Goal: Information Seeking & Learning: Learn about a topic

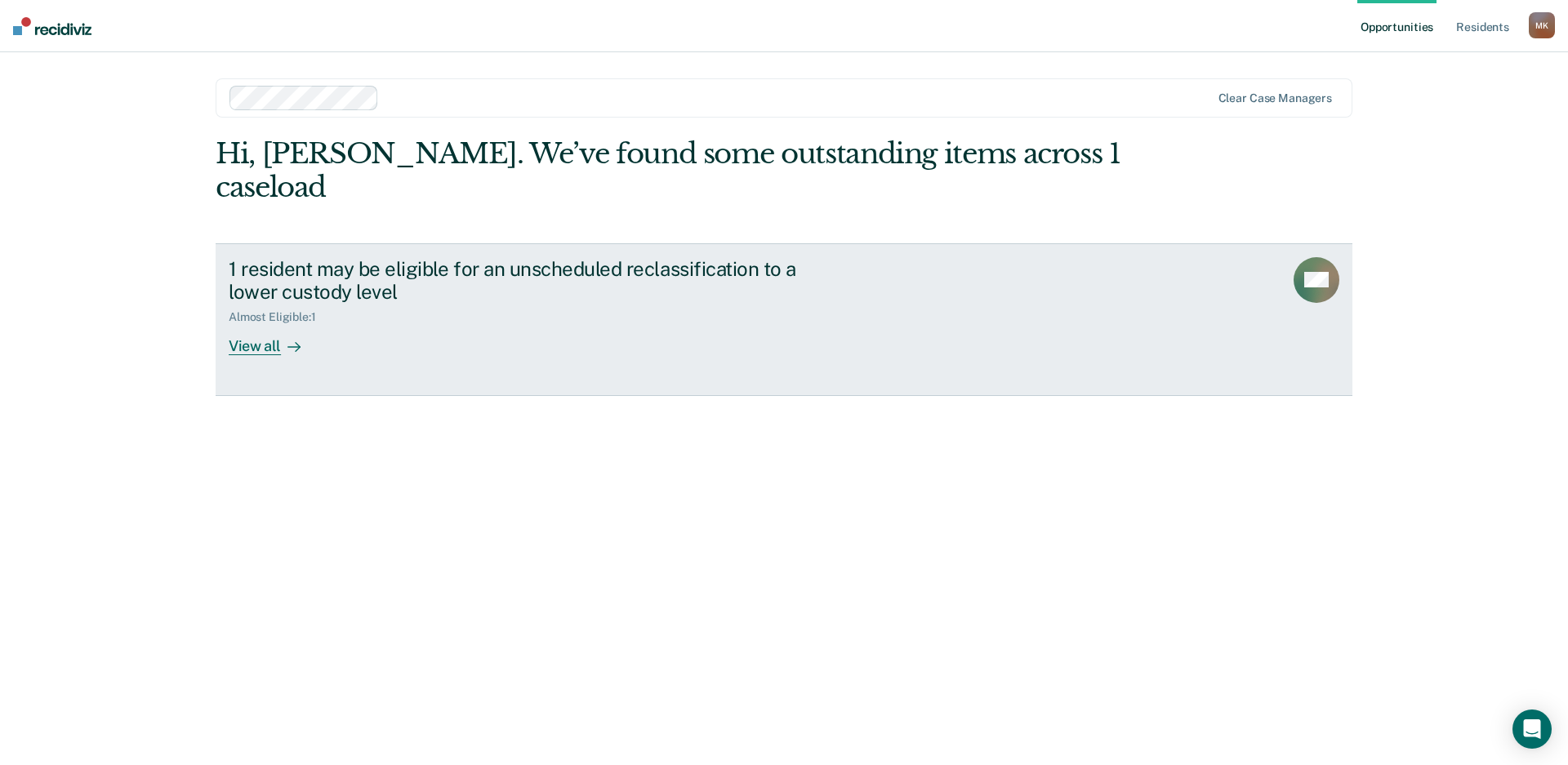
click at [282, 337] on div at bounding box center [290, 346] width 20 height 19
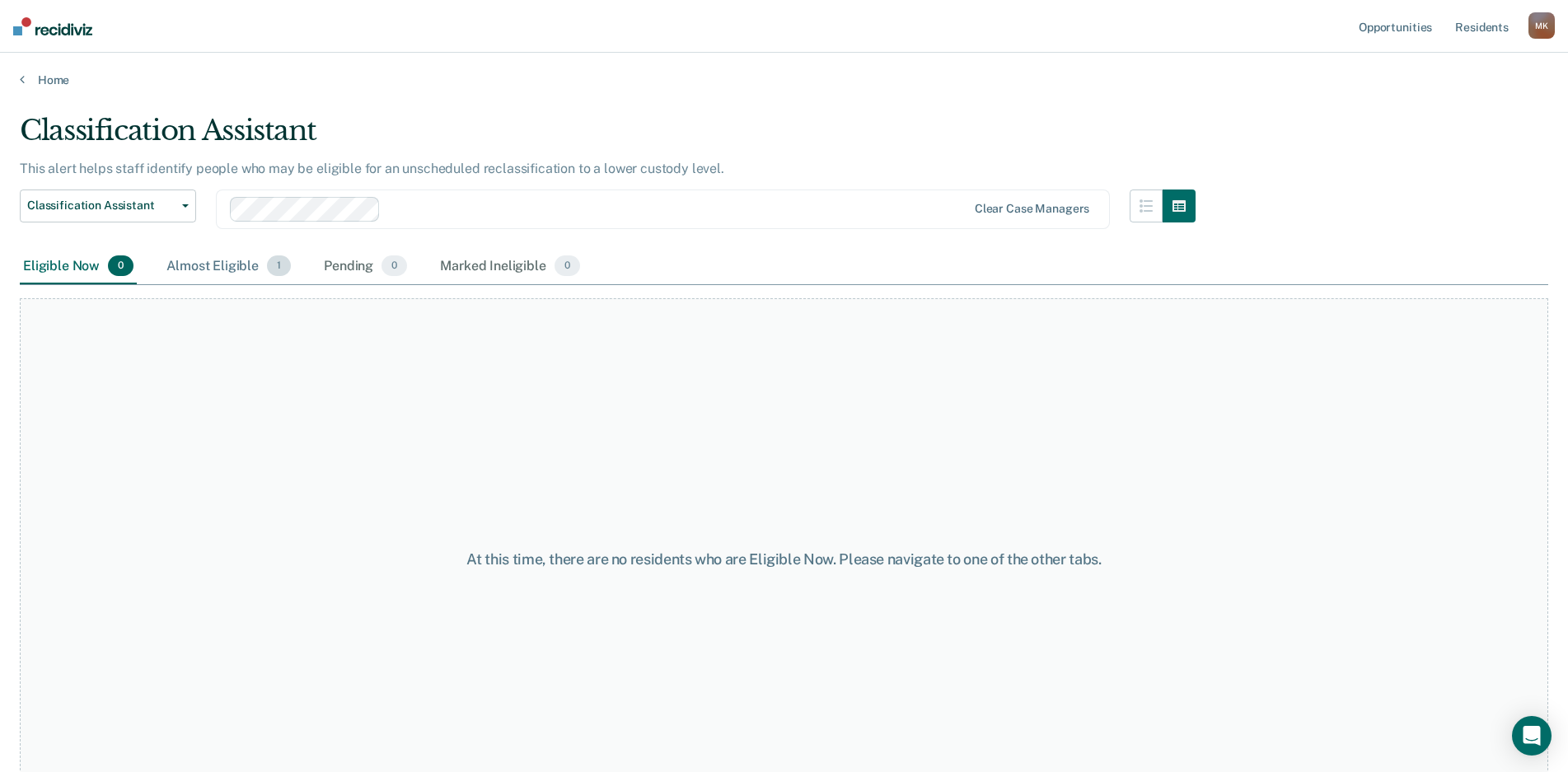
click at [218, 267] on div "Almost Eligible 1" at bounding box center [229, 267] width 131 height 36
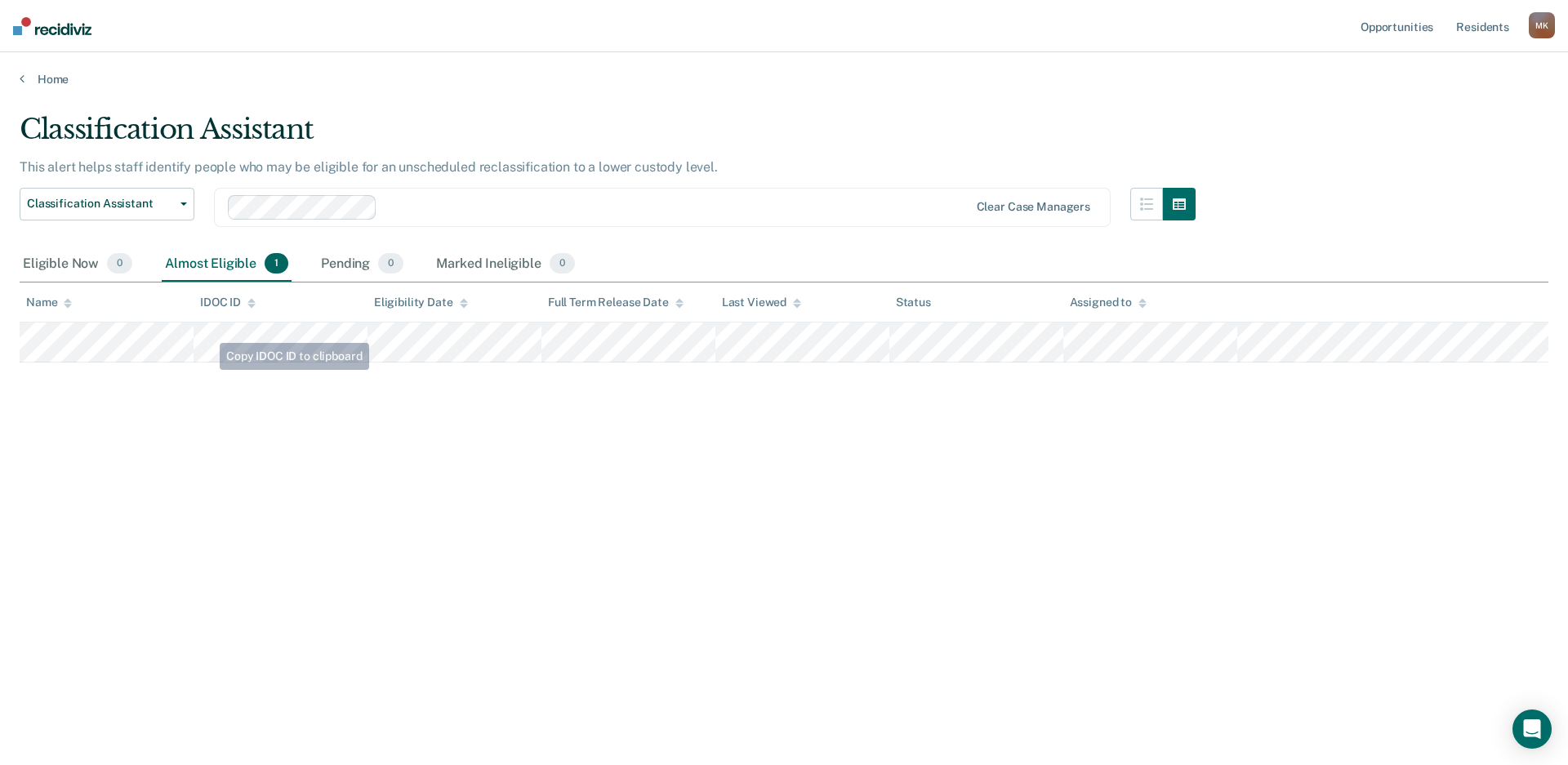
click at [147, 377] on div "Classification Assistant This alert helps staff identify people who may be elig…" at bounding box center [784, 377] width 1528 height 530
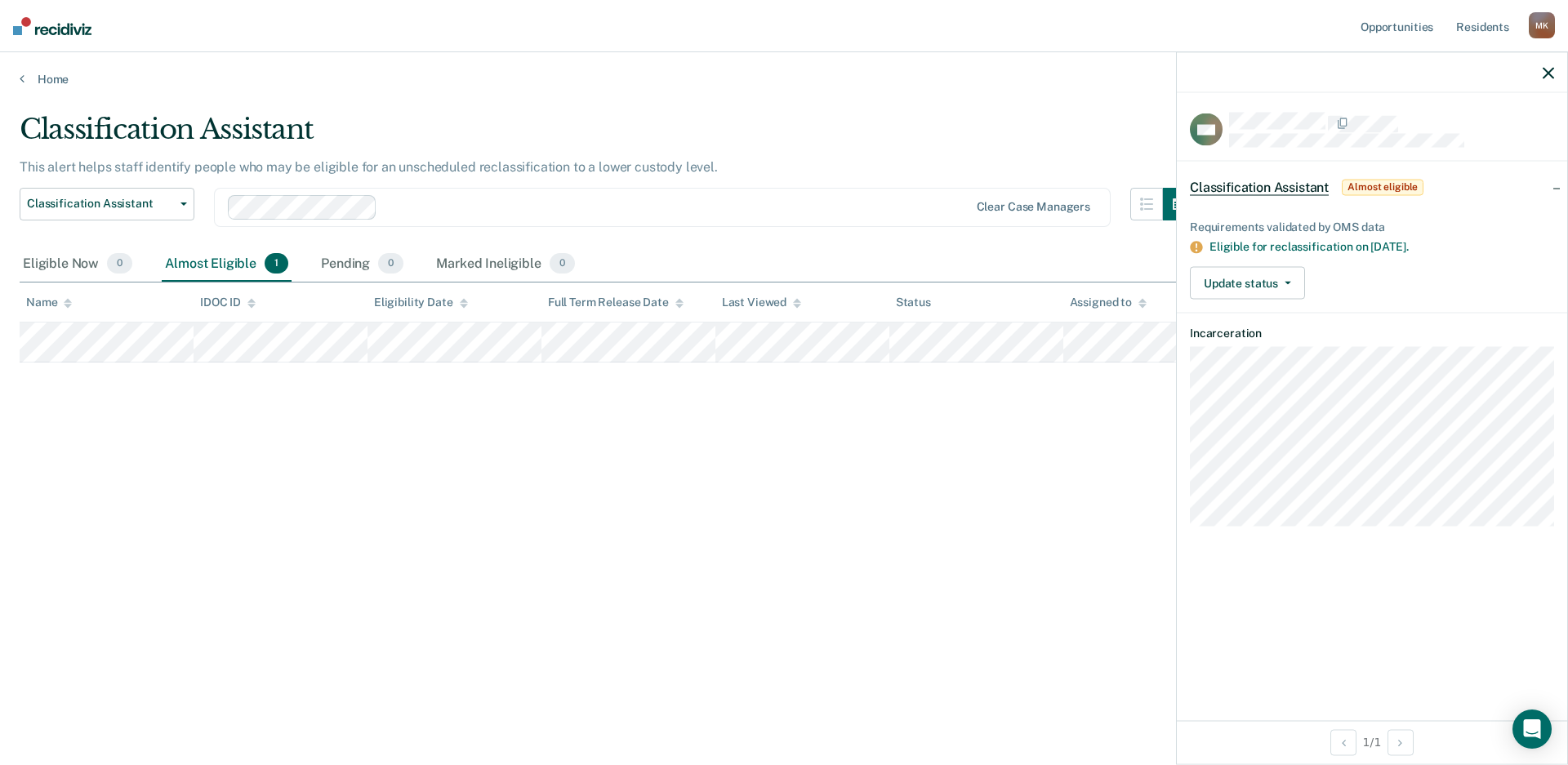
click at [1543, 77] on icon "button" at bounding box center [1548, 72] width 11 height 11
